Goal: Task Accomplishment & Management: Manage account settings

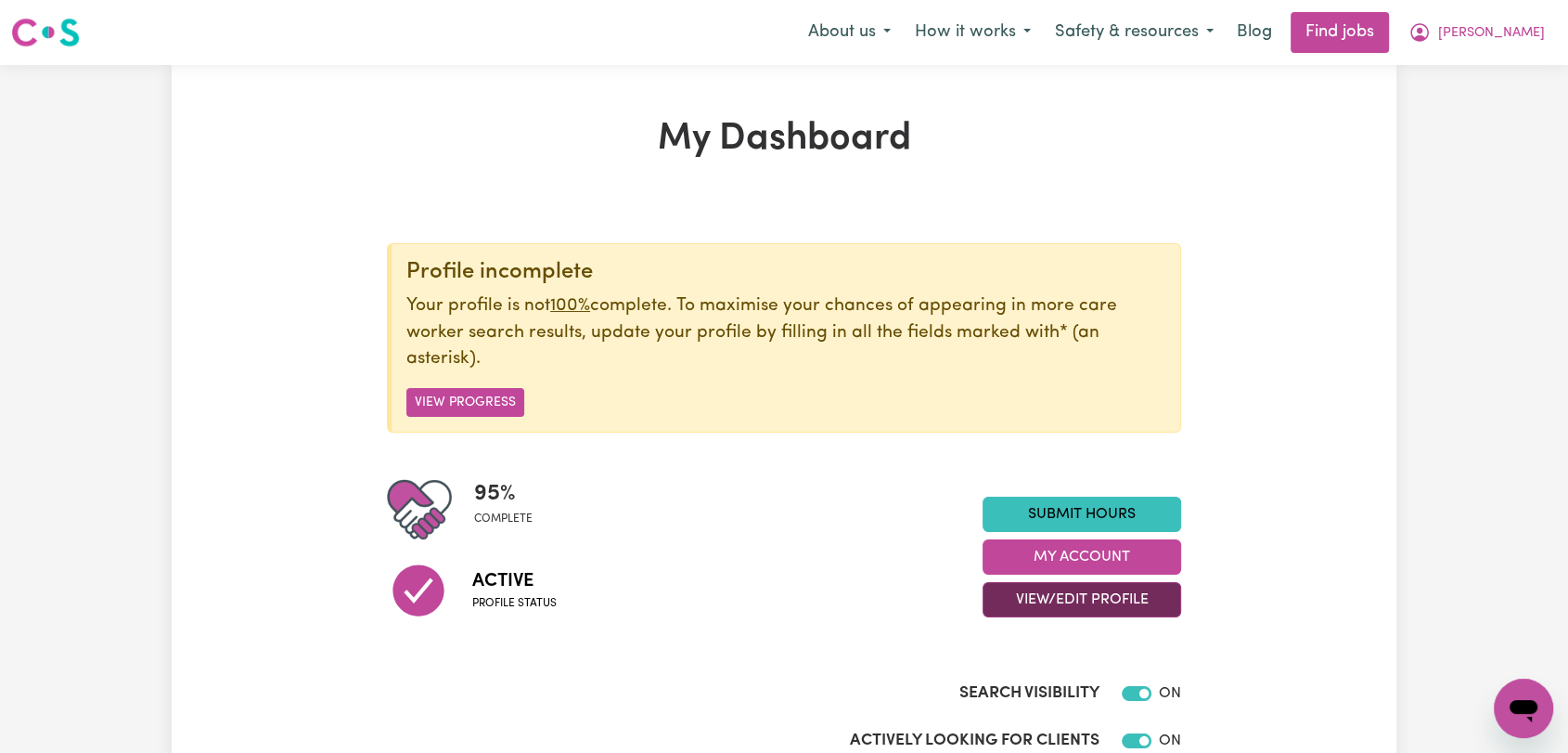
click at [1057, 591] on button "View/Edit Profile" at bounding box center [1081, 599] width 198 height 35
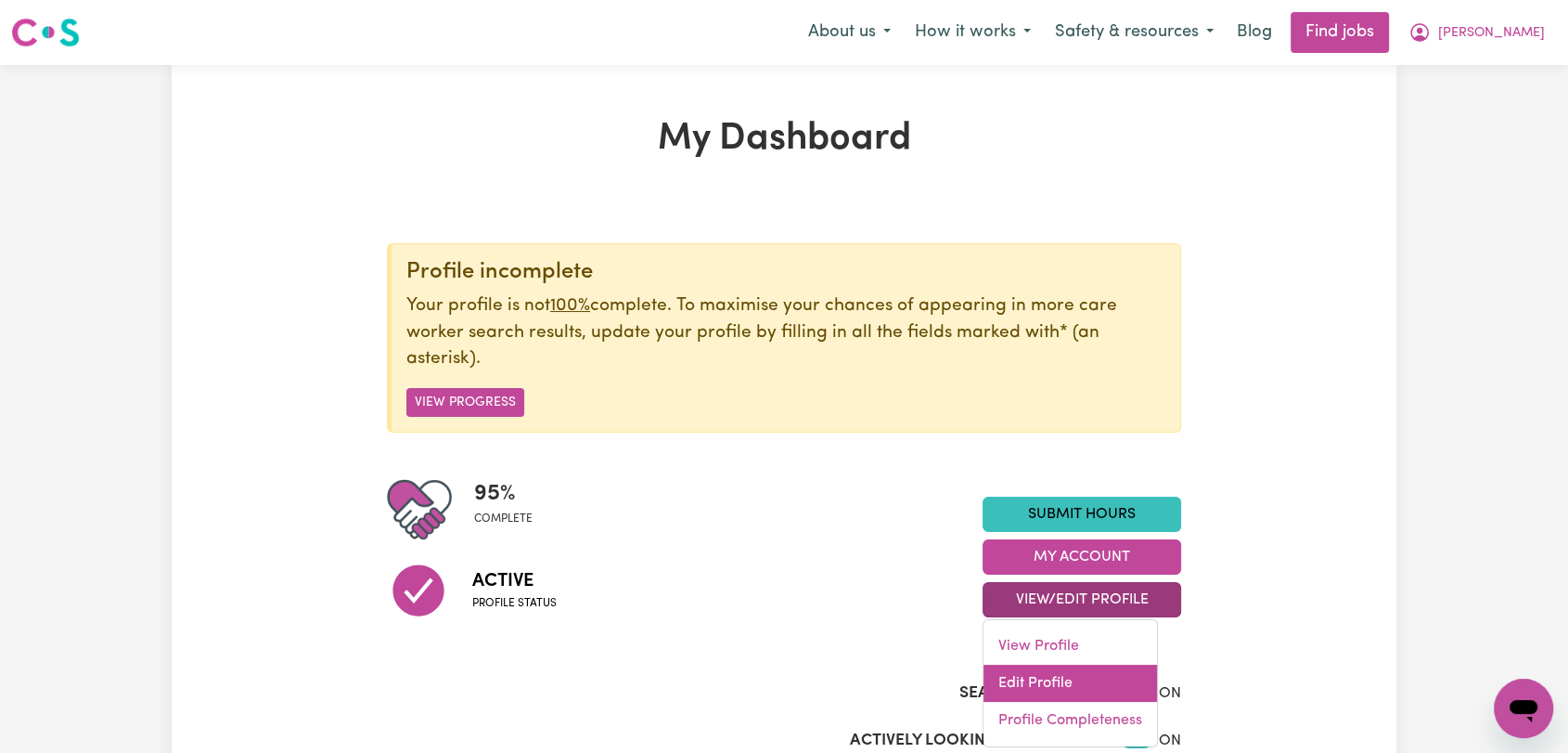
click at [1051, 678] on link "Edit Profile" at bounding box center [1070, 682] width 174 height 37
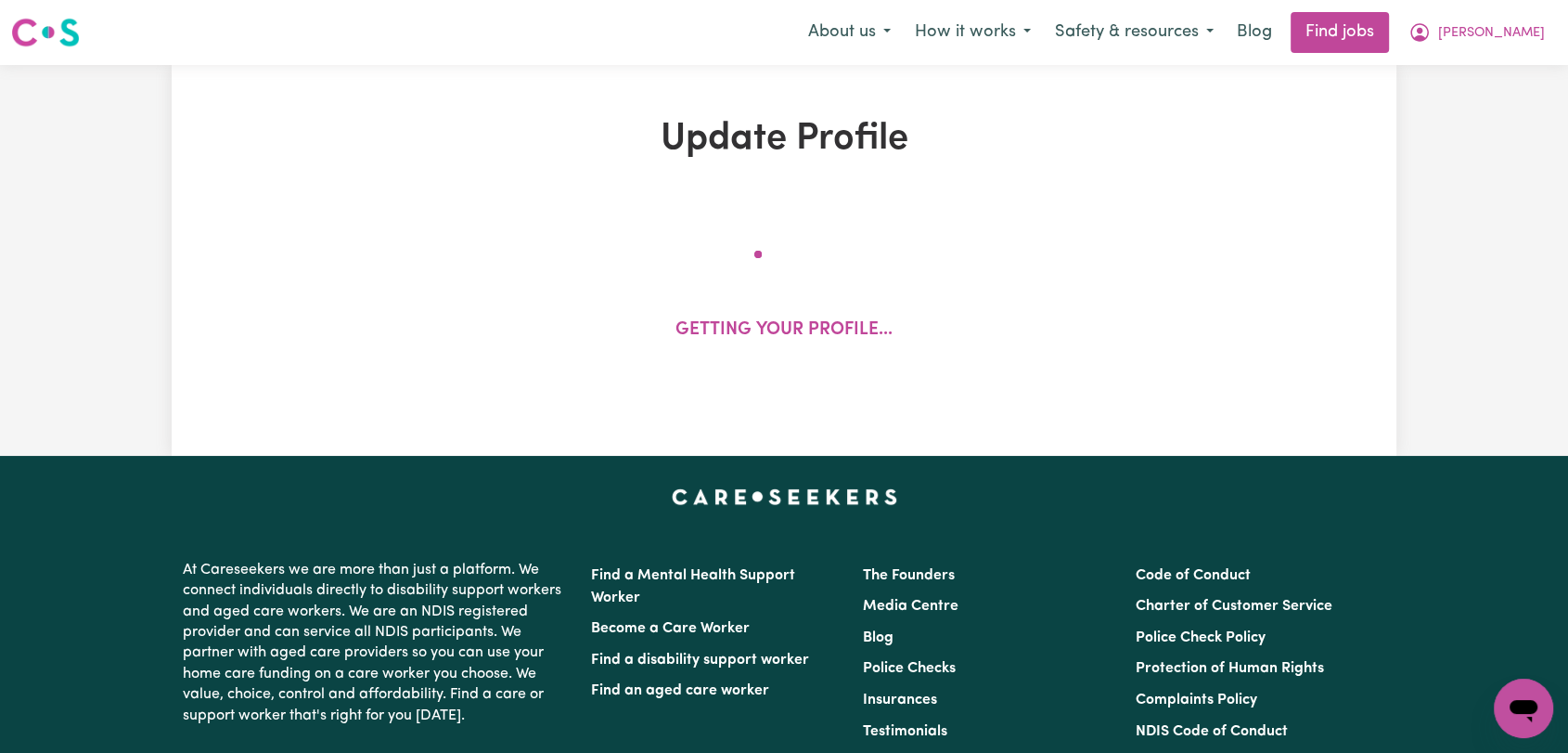
select select "[DEMOGRAPHIC_DATA]"
select select "[DEMOGRAPHIC_DATA] Citizen"
select select "Studying a healthcare related degree or qualification"
select select "60"
select select "90"
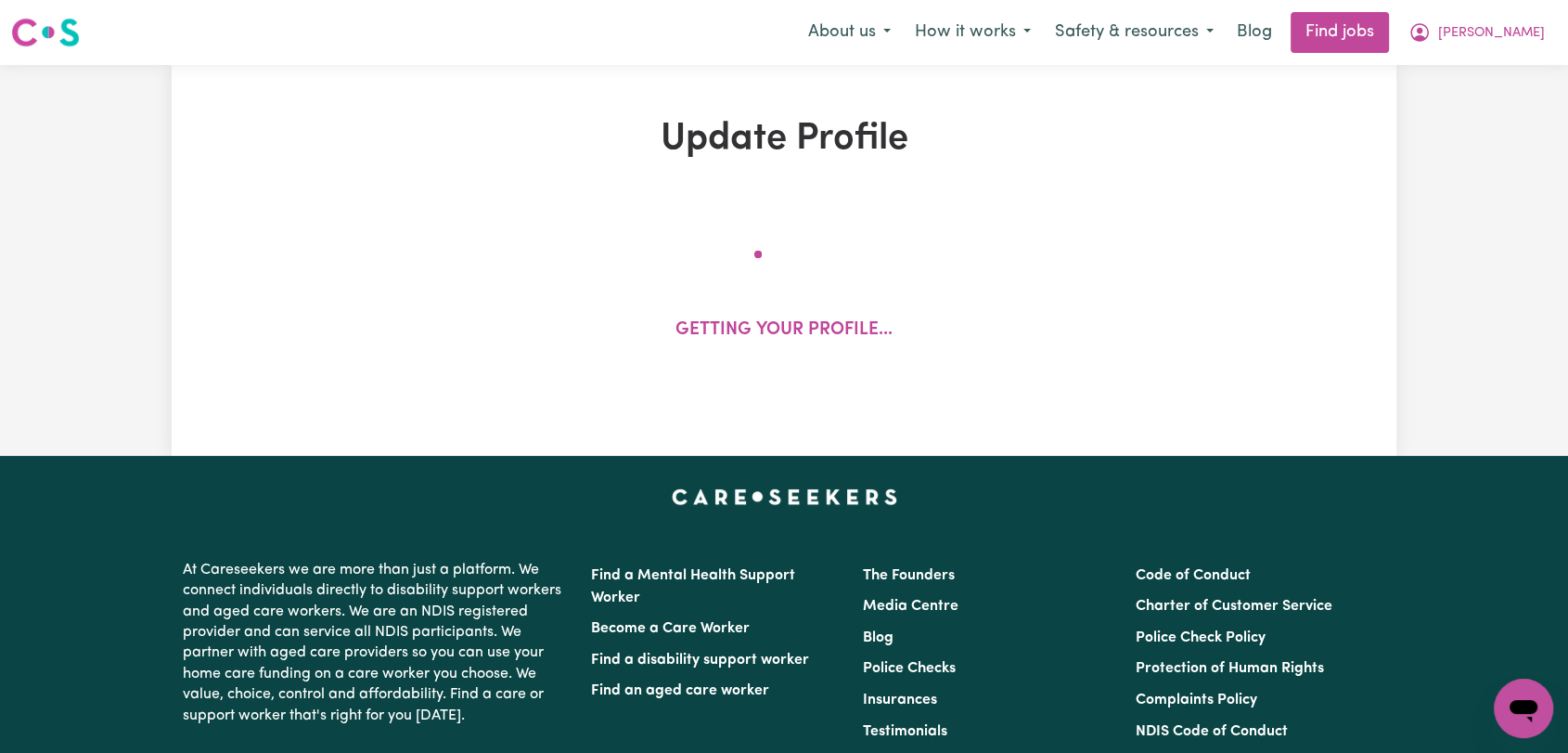
select select "100"
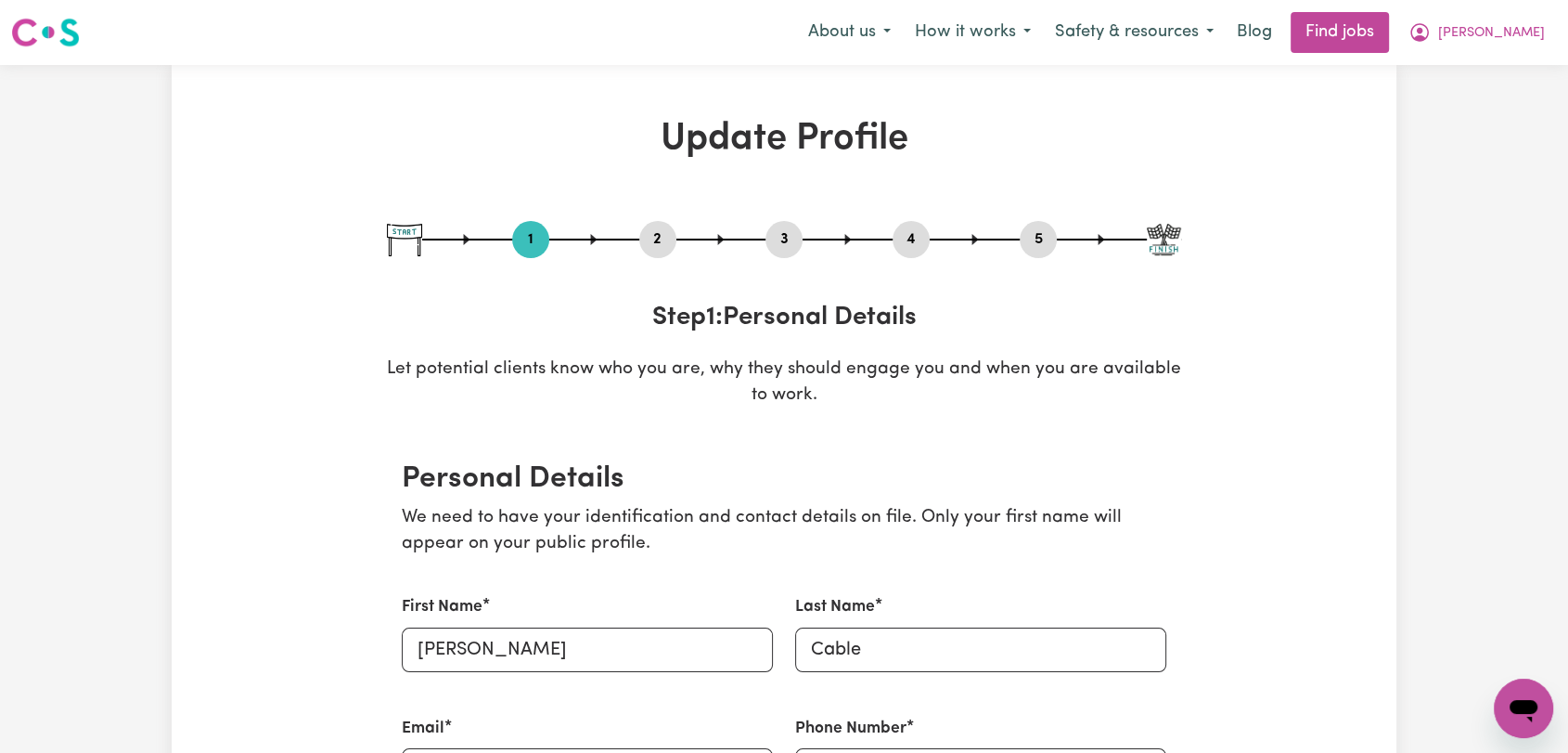
click at [913, 234] on button "4" at bounding box center [911, 239] width 37 height 24
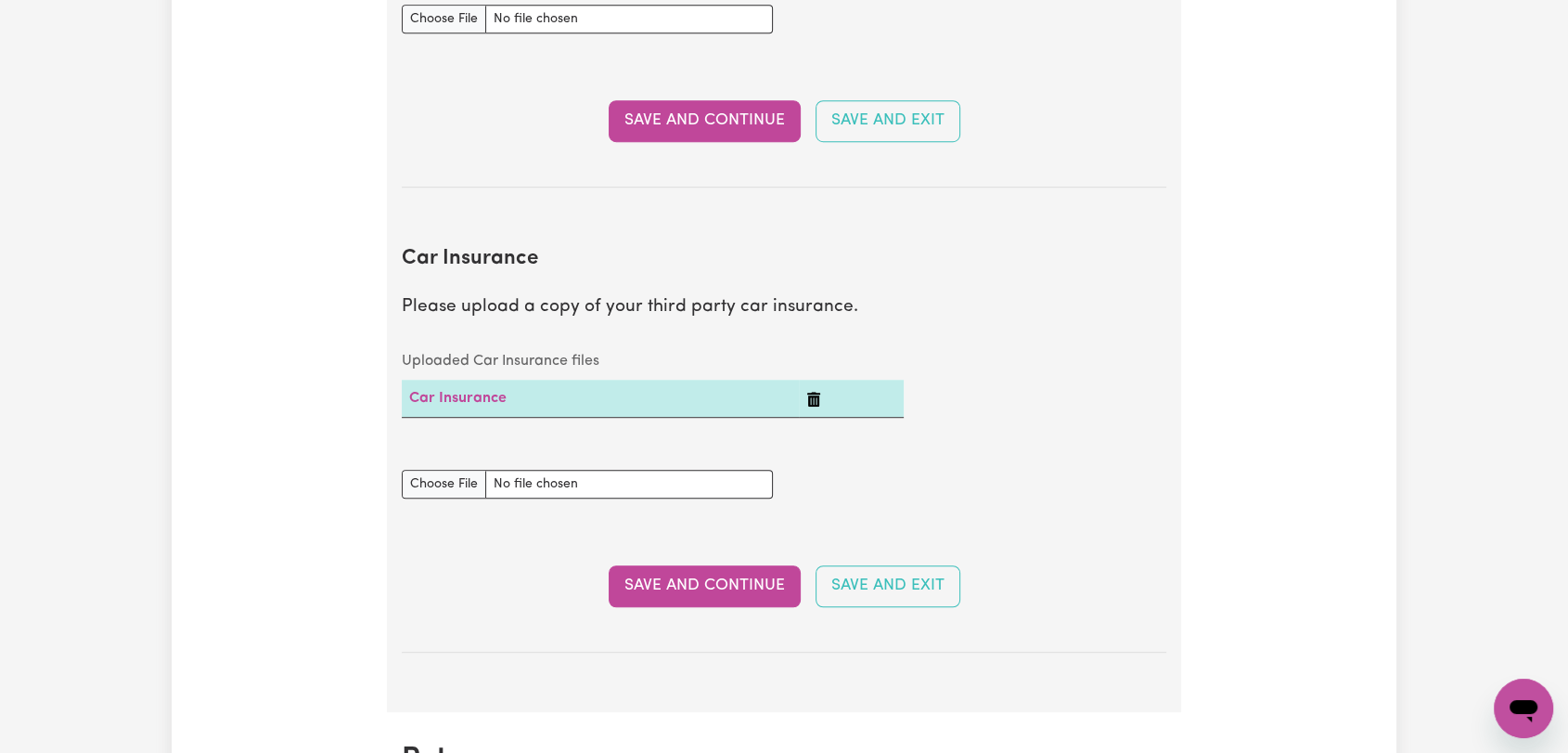
scroll to position [1134, 0]
